Goal: Task Accomplishment & Management: Complete application form

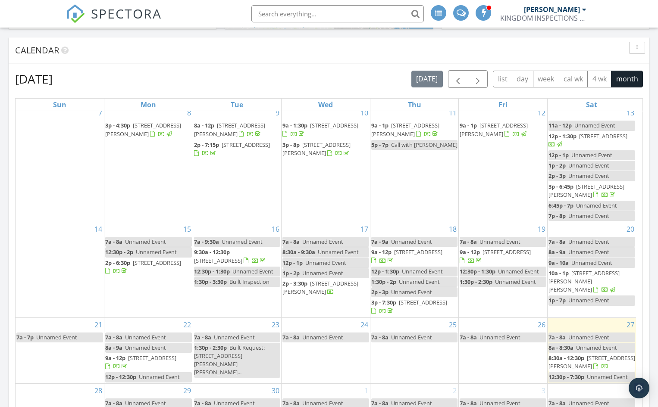
scroll to position [431, 0]
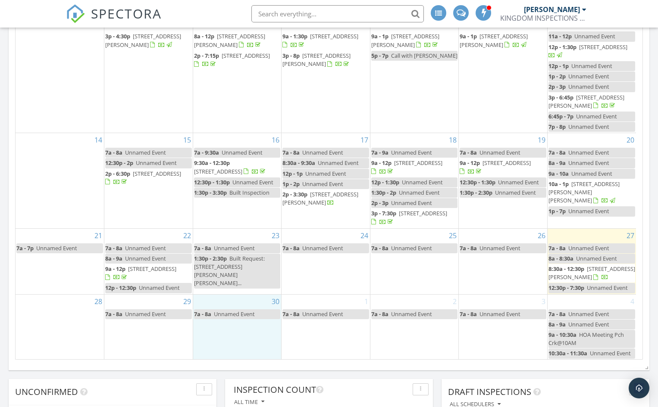
click at [227, 330] on div "30 7a - 8a Unnamed Event" at bounding box center [237, 327] width 88 height 65
click at [238, 294] on link "Inspection" at bounding box center [237, 295] width 44 height 14
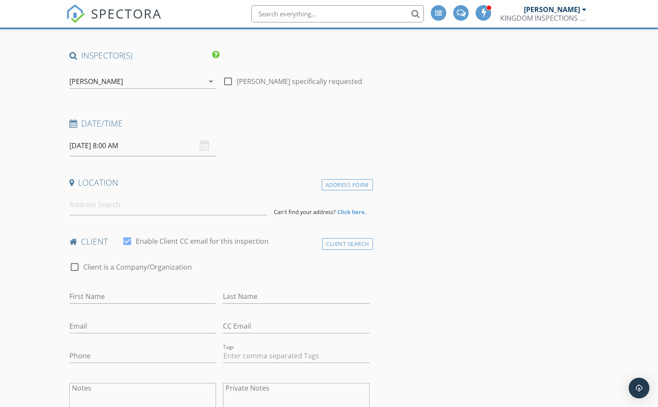
scroll to position [43, 0]
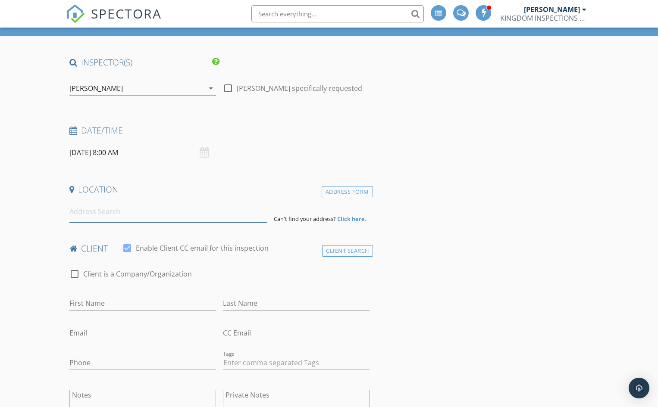
click at [125, 214] on input at bounding box center [168, 211] width 198 height 21
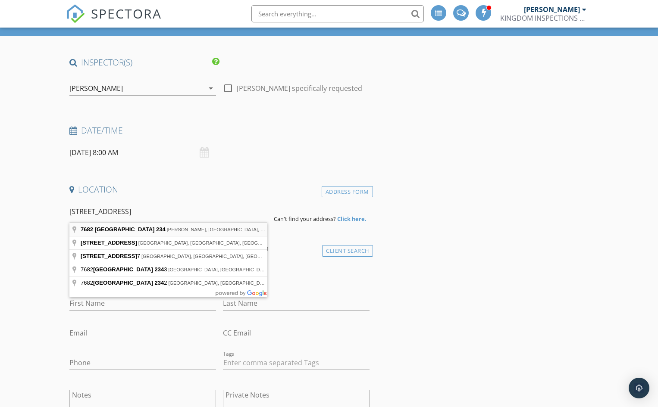
type input "7682 County Road 234, Richards, TX, USA"
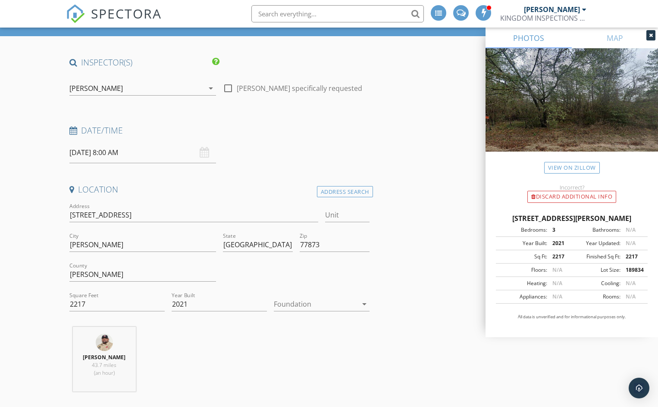
click at [306, 304] on div at bounding box center [315, 304] width 83 height 14
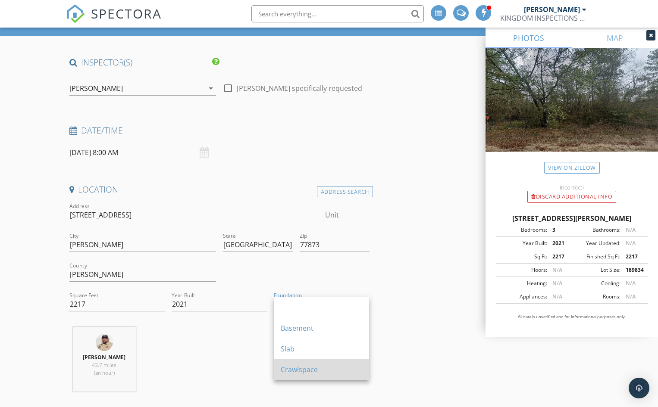
click at [306, 373] on div "Crawlspace" at bounding box center [321, 370] width 81 height 10
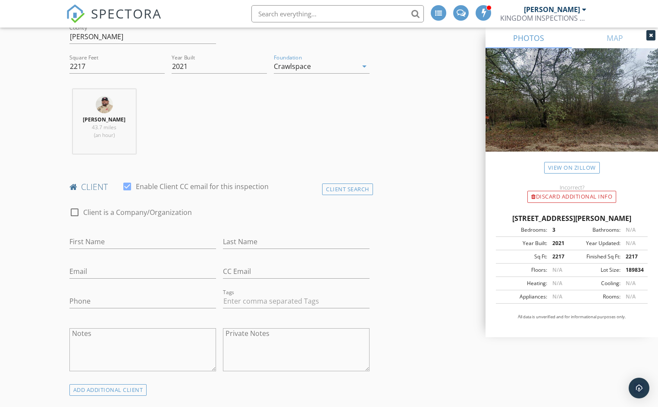
scroll to position [302, 0]
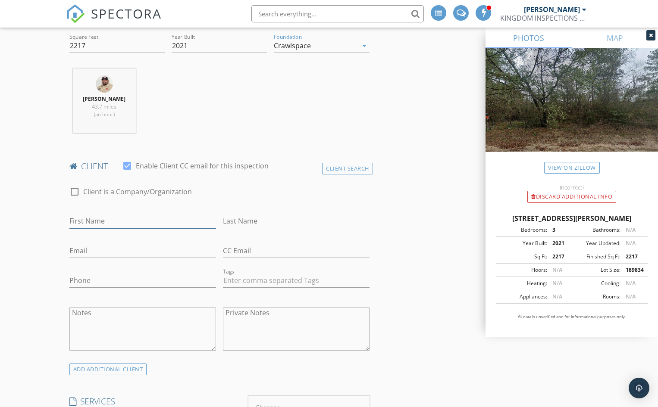
click at [109, 222] on input "First Name" at bounding box center [142, 221] width 147 height 14
type input "[PERSON_NAME]"
click at [243, 220] on input "Last Name" at bounding box center [296, 221] width 147 height 14
type input "[PERSON_NAME]"
click at [103, 253] on input "Email" at bounding box center [142, 251] width 147 height 14
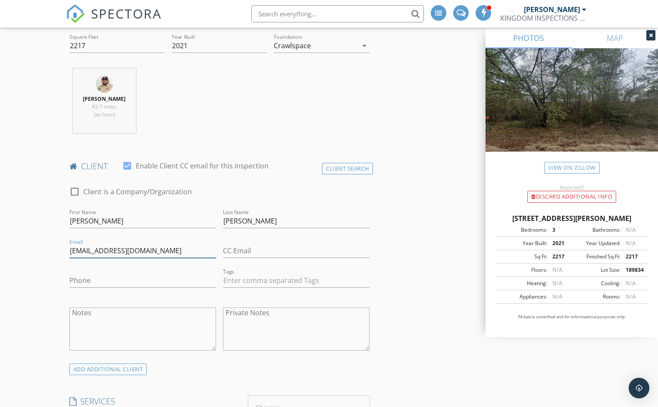
type input "Husebyc@gmail.com"
click at [105, 282] on input "Phone" at bounding box center [142, 281] width 147 height 14
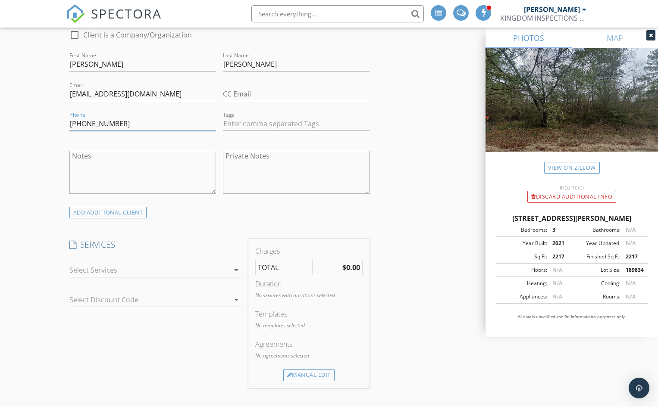
scroll to position [474, 0]
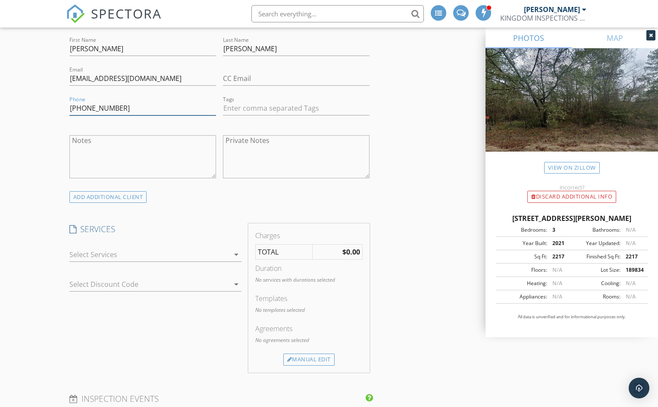
type input "[PHONE_NUMBER]"
click at [127, 252] on div at bounding box center [149, 255] width 160 height 14
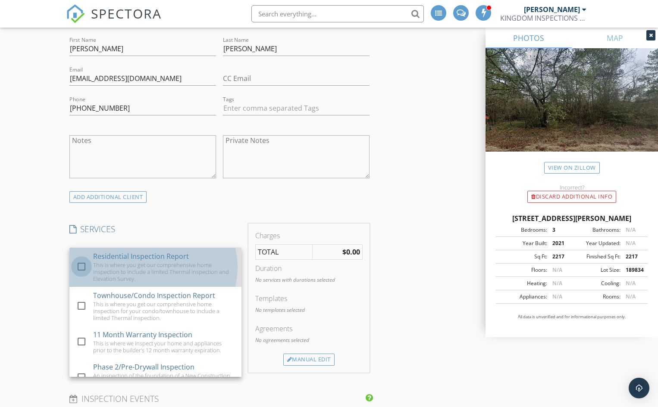
click at [81, 267] on div at bounding box center [81, 267] width 15 height 15
checkbox input "true"
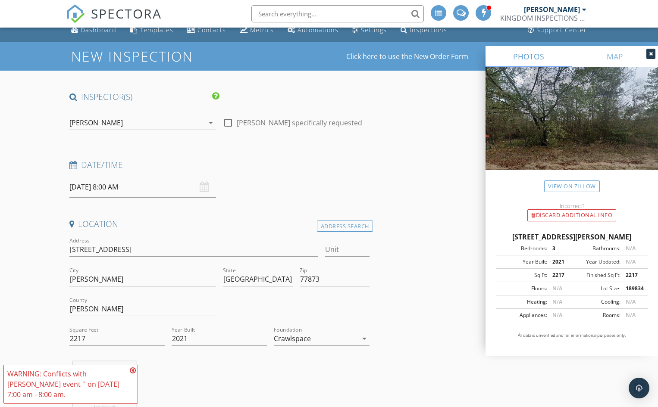
scroll to position [0, 0]
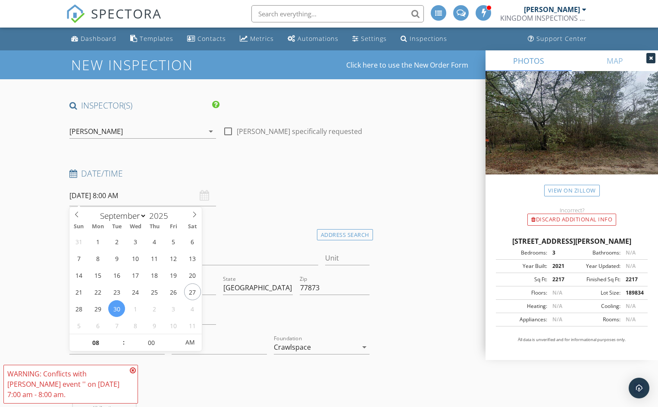
click at [111, 197] on input "09/30/2025 8:00 AM" at bounding box center [142, 195] width 147 height 21
type input "09"
type input "09/30/2025 9:00 AM"
click at [119, 337] on span at bounding box center [119, 339] width 6 height 9
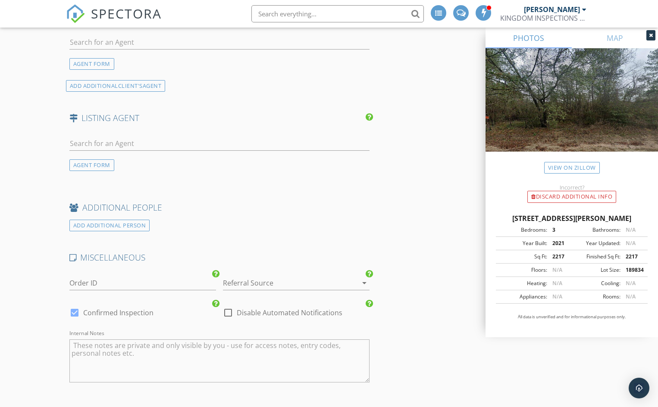
scroll to position [1078, 0]
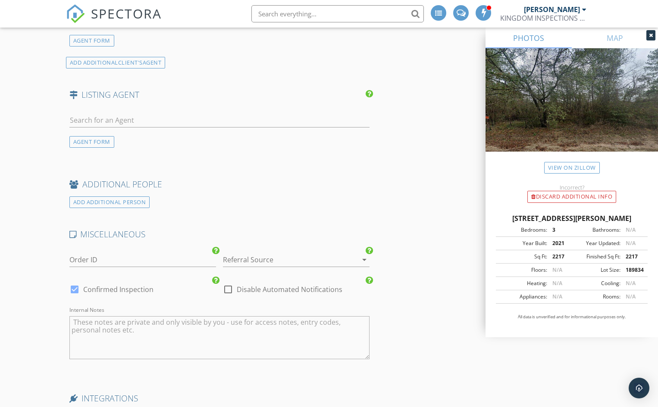
click at [251, 258] on div at bounding box center [284, 260] width 122 height 14
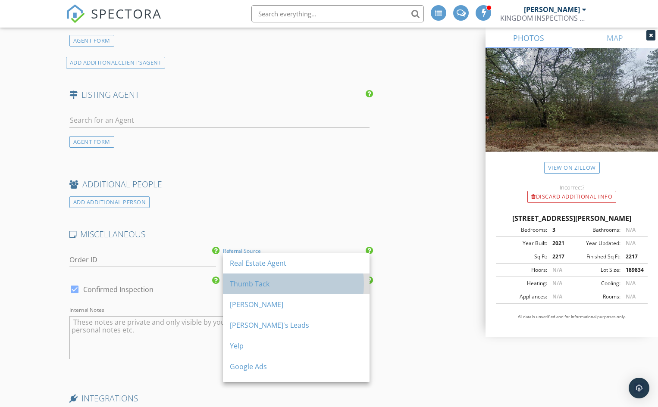
click at [263, 286] on div "Thumb Tack" at bounding box center [296, 284] width 133 height 10
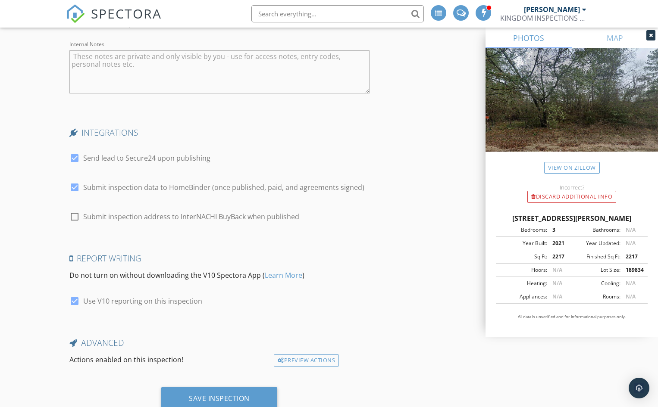
scroll to position [1374, 0]
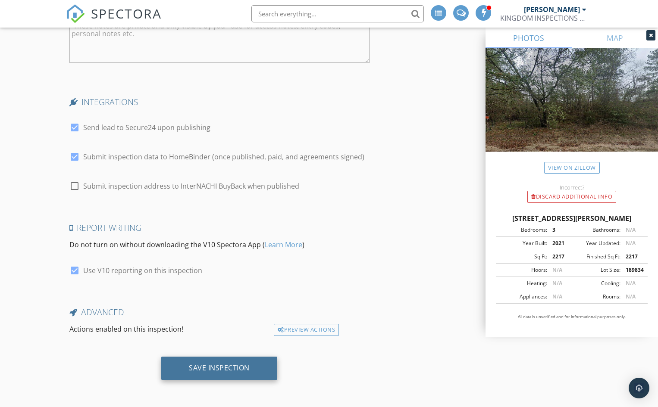
click at [213, 367] on div "Save Inspection" at bounding box center [219, 368] width 61 height 9
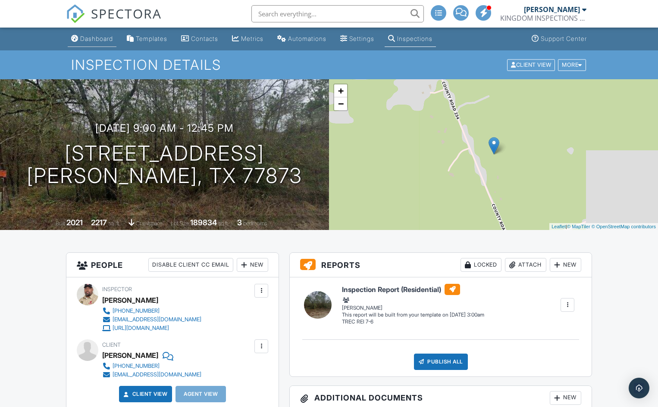
click at [97, 39] on div "Dashboard" at bounding box center [96, 38] width 33 height 7
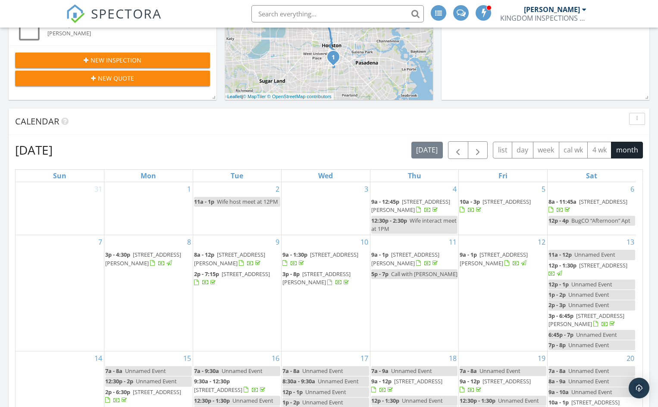
scroll to position [259, 0]
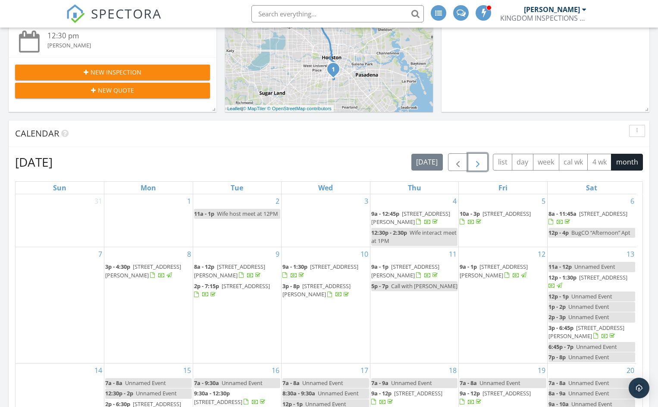
click at [479, 163] on span "button" at bounding box center [477, 162] width 10 height 10
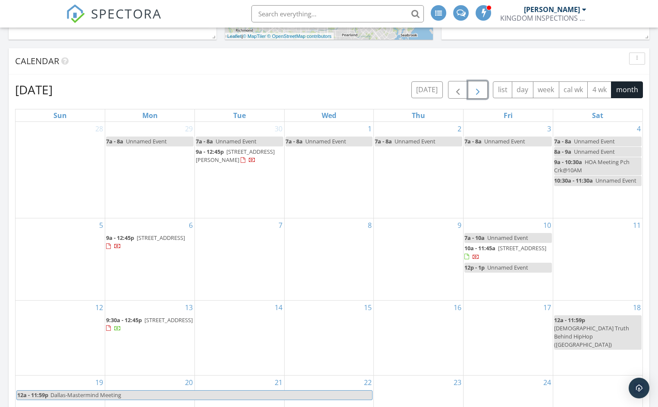
scroll to position [345, 0]
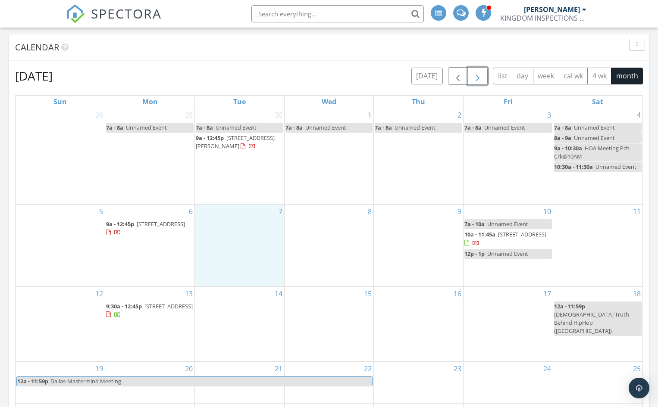
click at [245, 240] on div "7" at bounding box center [239, 245] width 89 height 81
click at [238, 201] on link "Inspection" at bounding box center [239, 204] width 44 height 14
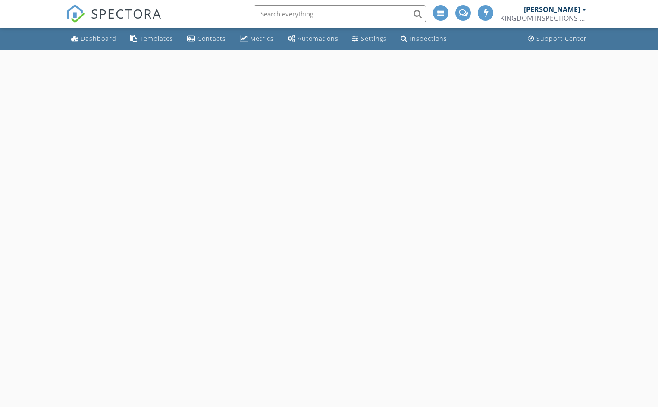
select select "9"
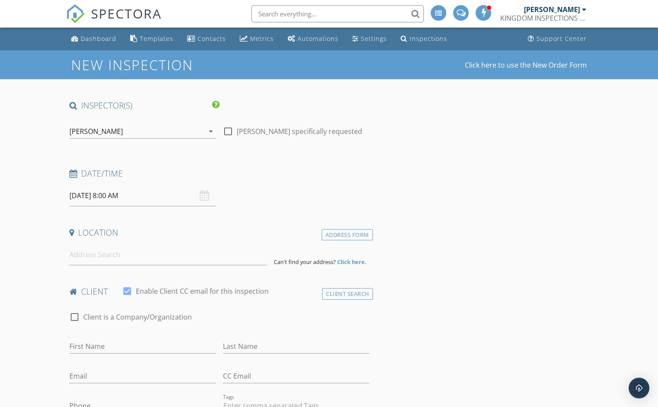
click at [141, 197] on input "[DATE] 8:00 AM" at bounding box center [142, 195] width 147 height 21
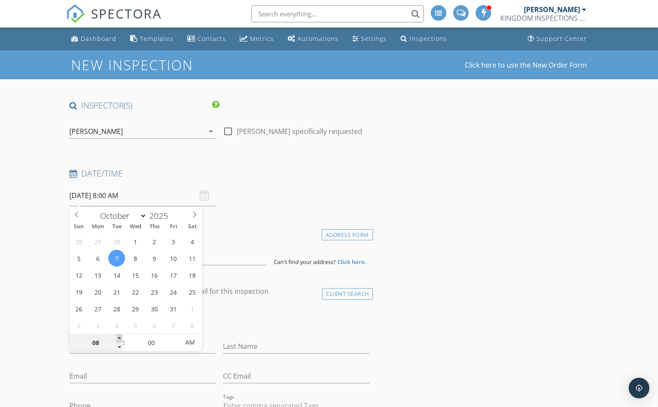
type input "09"
type input "[DATE] 9:00 AM"
click at [120, 338] on span at bounding box center [119, 339] width 6 height 9
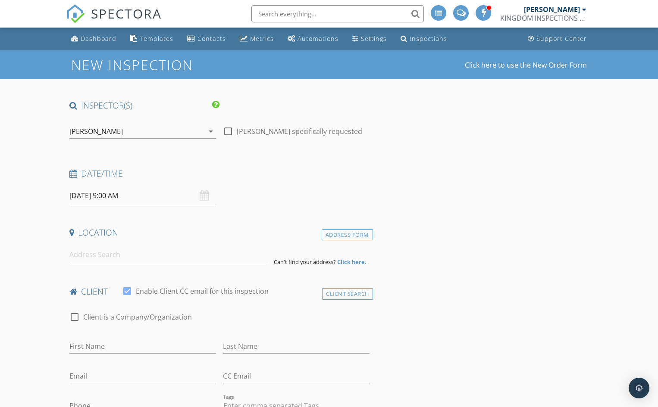
click at [121, 258] on input at bounding box center [168, 254] width 198 height 21
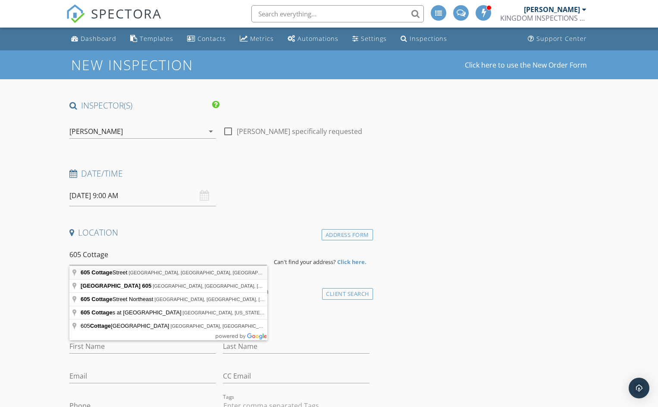
type input "[STREET_ADDRESS]"
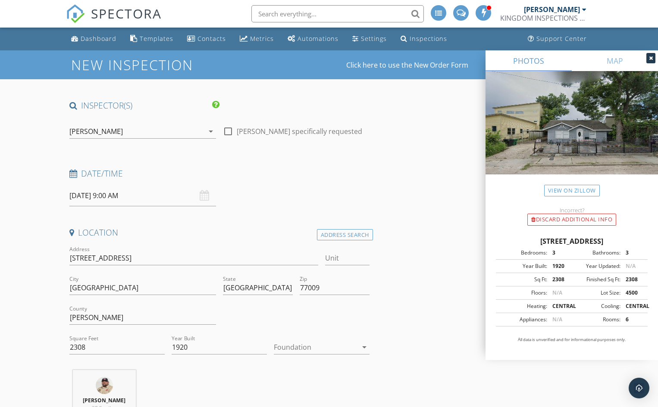
click at [306, 348] on div at bounding box center [315, 348] width 83 height 14
click at [302, 391] on div "Crawlspace" at bounding box center [321, 392] width 81 height 10
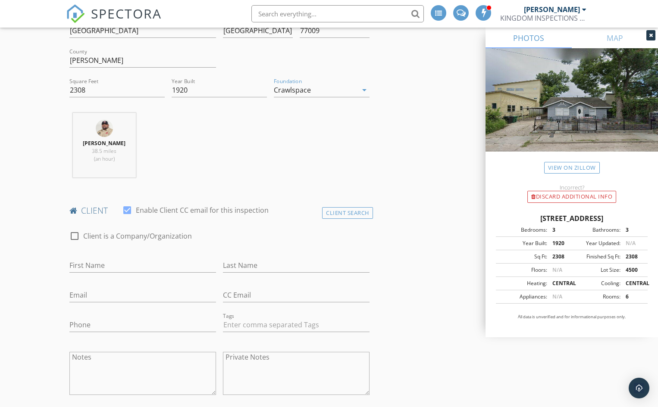
scroll to position [259, 0]
click at [131, 266] on input "First Name" at bounding box center [142, 264] width 147 height 14
type input "[PERSON_NAME]"
click at [240, 265] on input "Last Name" at bounding box center [296, 264] width 147 height 14
type input "[PERSON_NAME]"
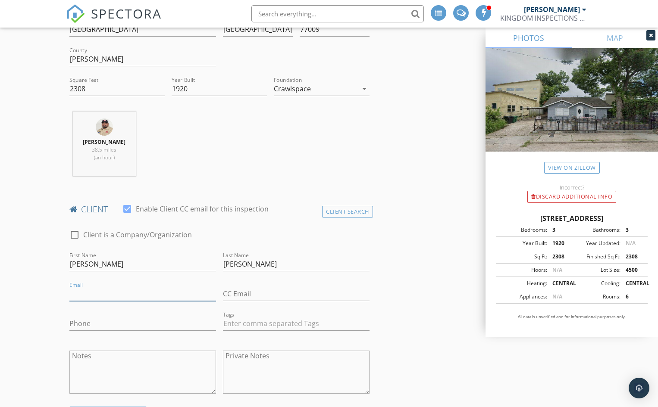
click at [95, 294] on input "Email" at bounding box center [142, 294] width 147 height 14
type input "[EMAIL_ADDRESS][DOMAIN_NAME]"
click at [84, 324] on input "Phone" at bounding box center [142, 324] width 147 height 14
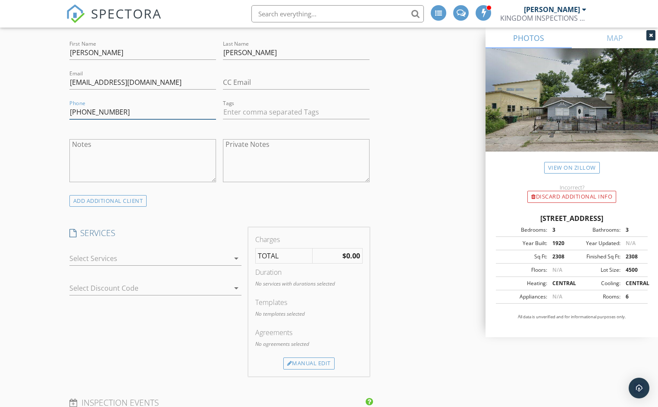
scroll to position [474, 0]
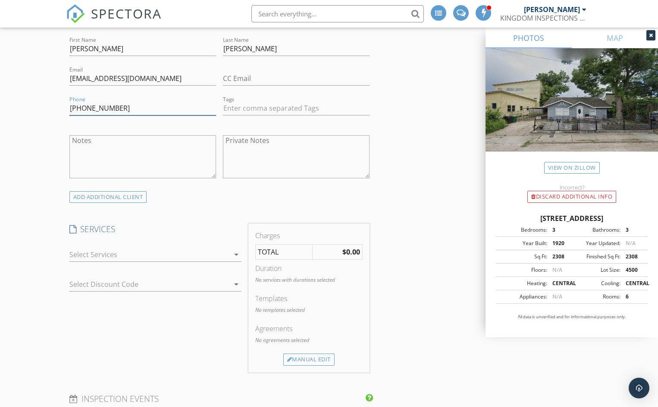
type input "510-901-9957"
click at [103, 253] on div at bounding box center [149, 255] width 160 height 14
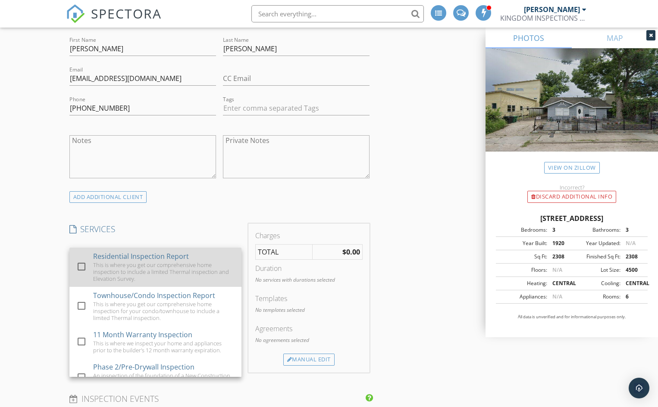
click at [81, 266] on div at bounding box center [81, 267] width 15 height 15
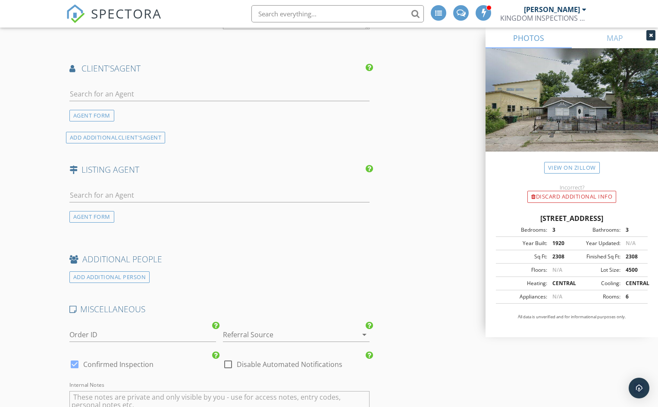
scroll to position [1035, 0]
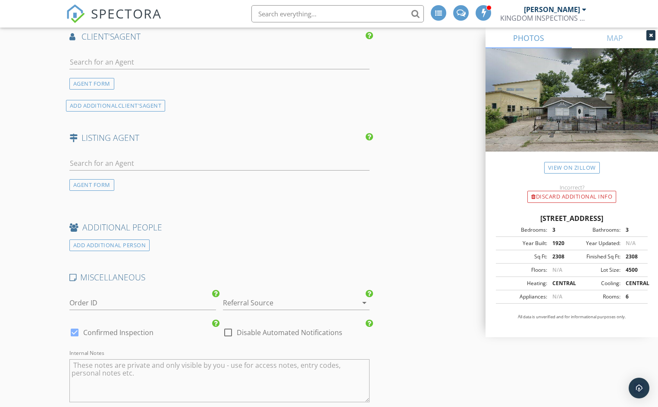
click at [244, 301] on div at bounding box center [284, 303] width 122 height 14
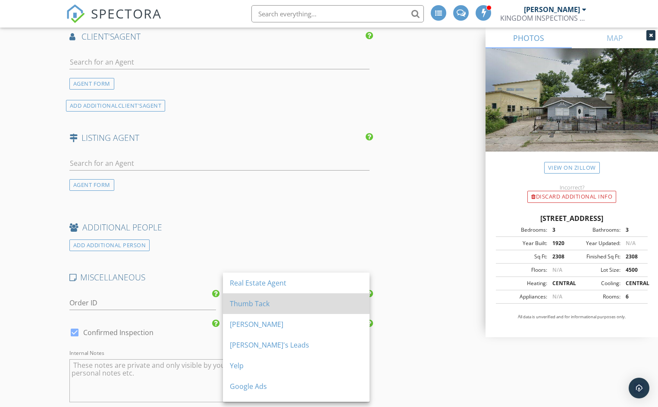
click at [249, 305] on div "Thumb Tack" at bounding box center [296, 304] width 133 height 10
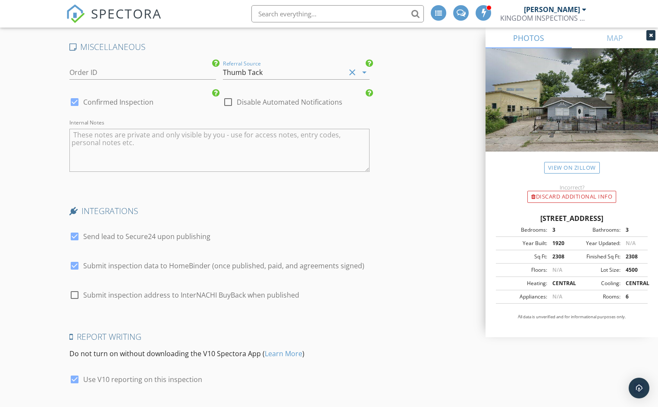
scroll to position [1293, 0]
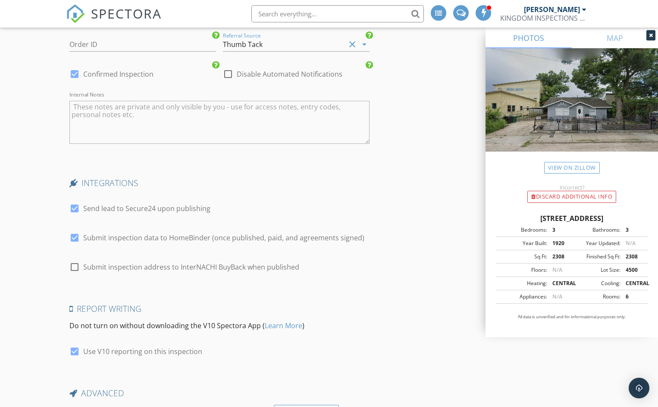
click at [75, 239] on div at bounding box center [74, 238] width 15 height 15
checkbox input "false"
click at [75, 208] on div at bounding box center [74, 208] width 15 height 15
checkbox input "false"
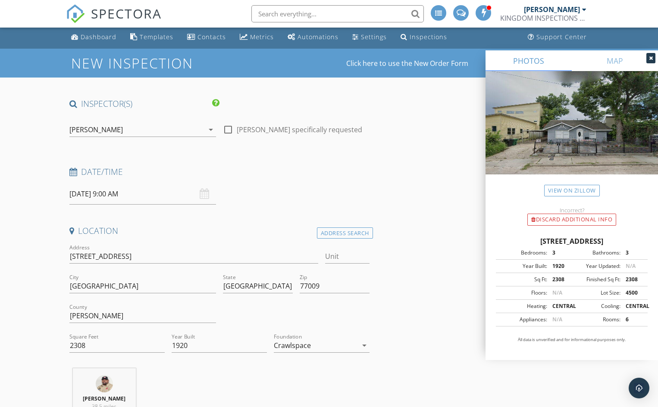
scroll to position [0, 0]
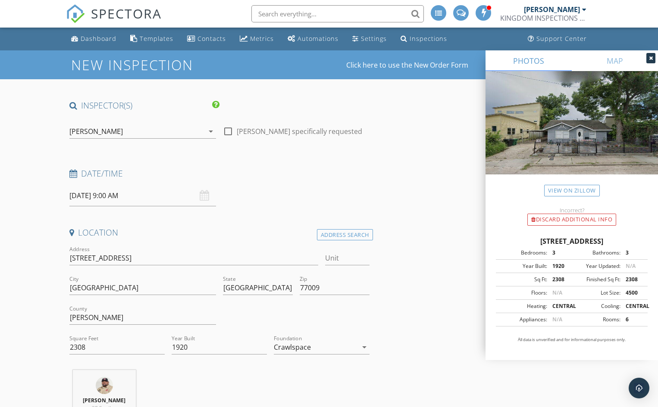
click at [141, 196] on input "10/07/2025 9:00 AM" at bounding box center [142, 195] width 147 height 21
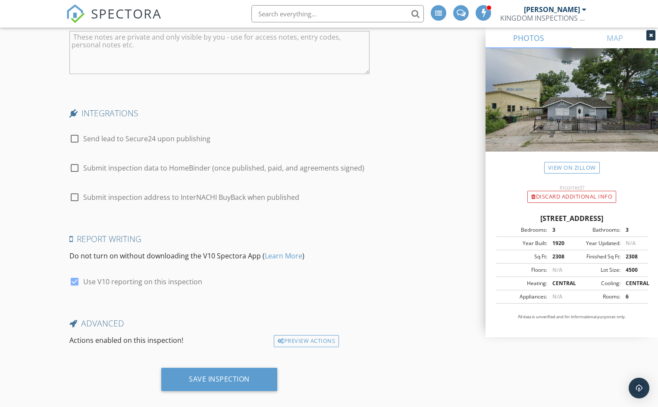
scroll to position [1374, 0]
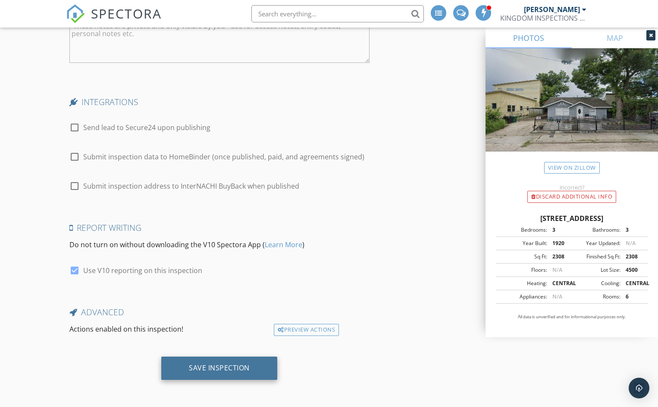
click at [218, 369] on div "Save Inspection" at bounding box center [219, 368] width 61 height 9
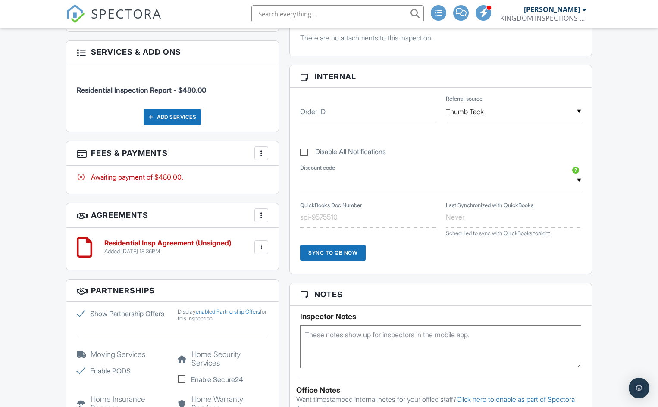
scroll to position [388, 0]
